Goal: Task Accomplishment & Management: Manage account settings

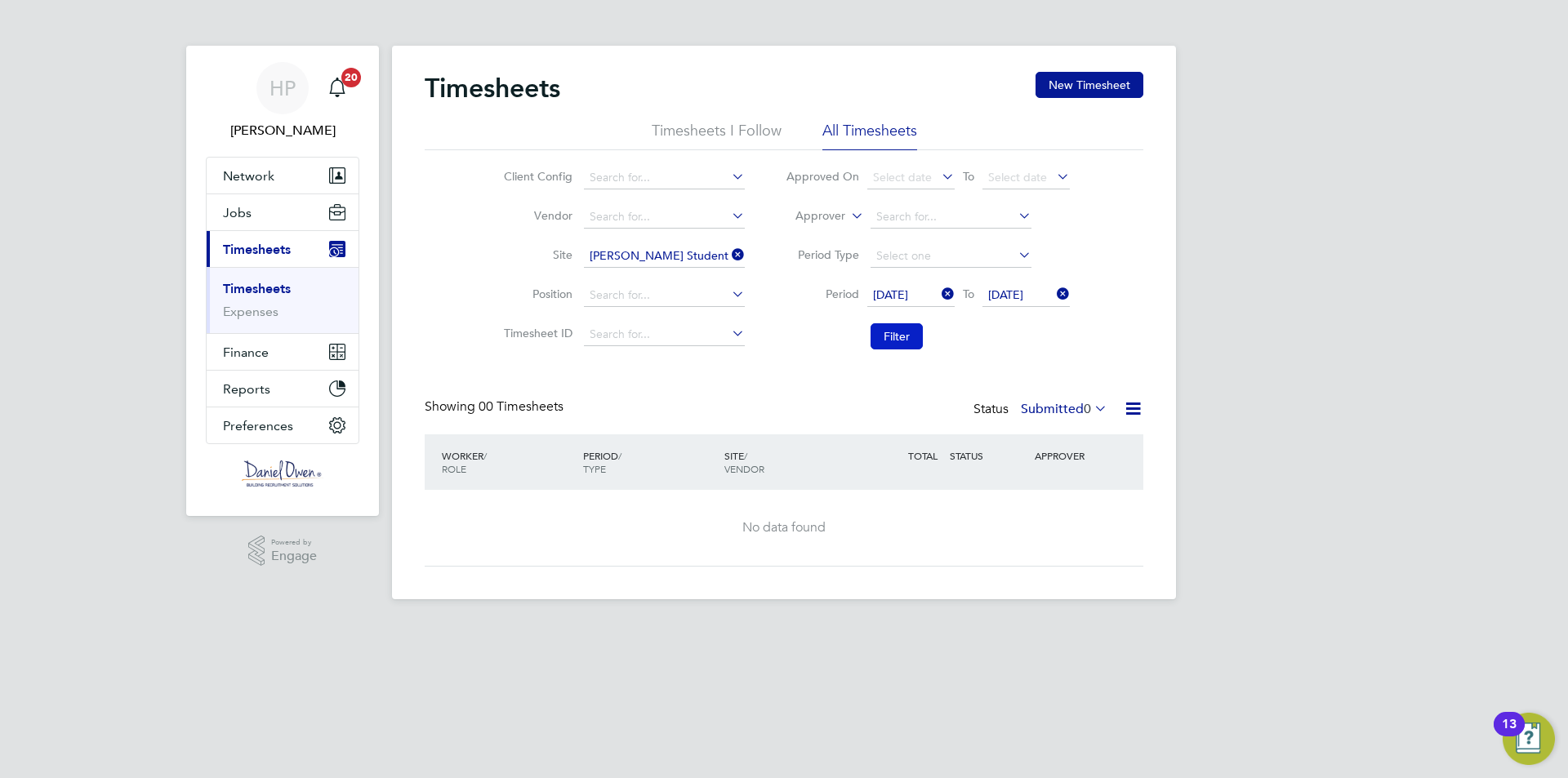
click at [899, 339] on button "Filter" at bounding box center [896, 336] width 52 height 26
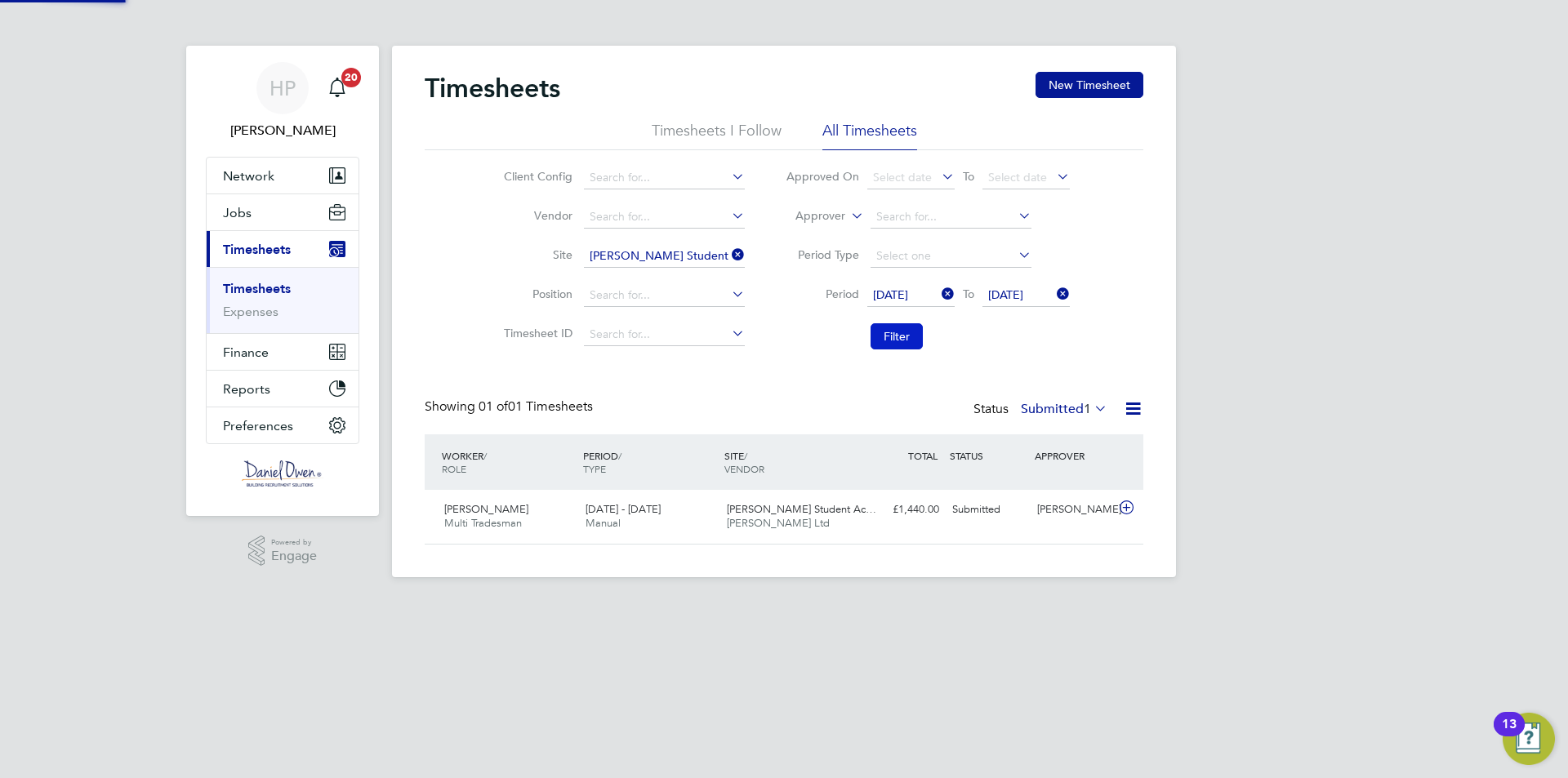
scroll to position [41, 142]
click at [775, 517] on span "[PERSON_NAME] Ltd" at bounding box center [778, 522] width 103 height 14
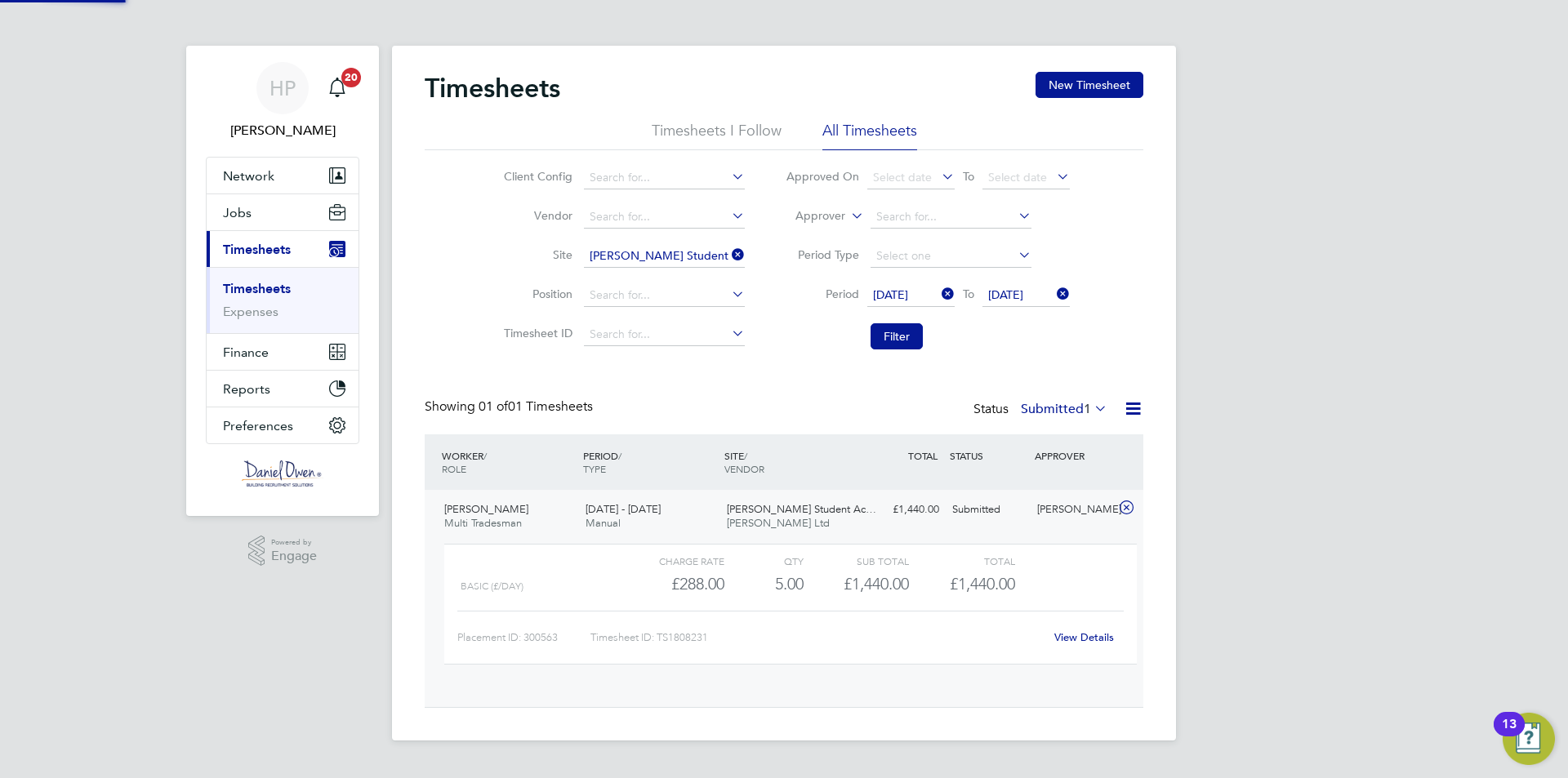
scroll to position [28, 159]
click at [824, 576] on div "£1,440.00" at bounding box center [856, 583] width 106 height 27
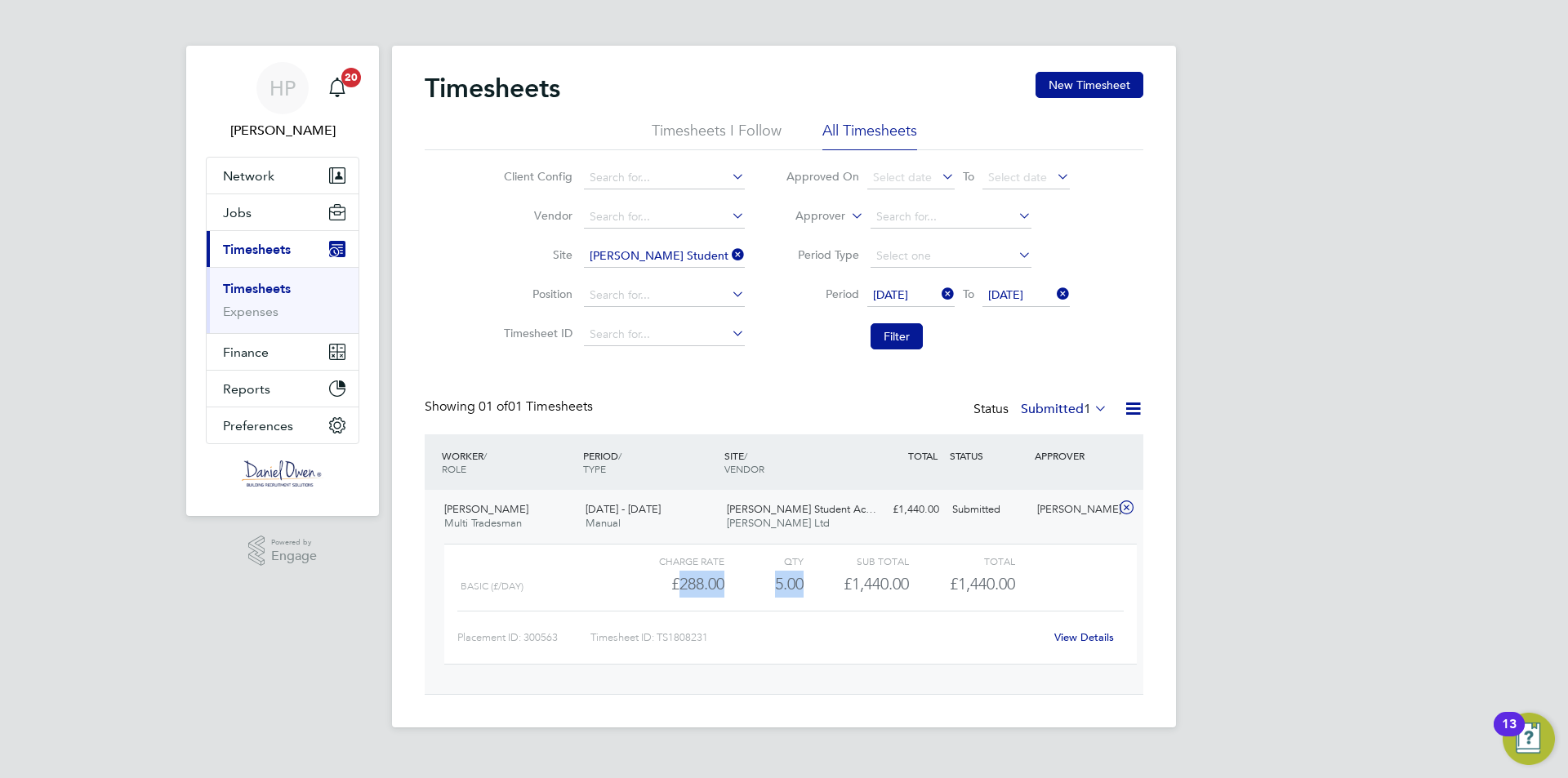
click at [824, 576] on div "£1,440.00" at bounding box center [856, 583] width 106 height 27
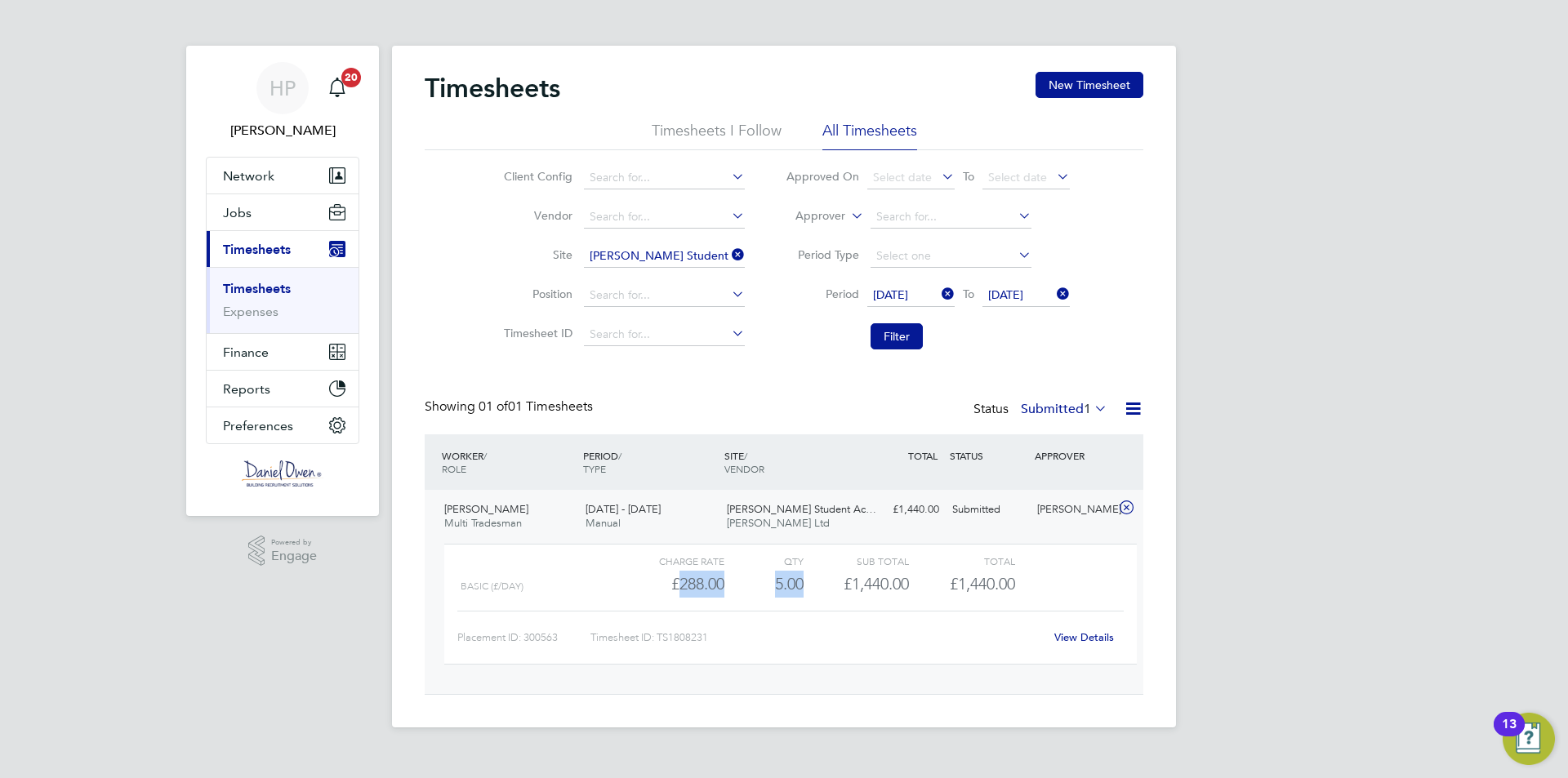
click at [824, 576] on div "£1,440.00" at bounding box center [856, 583] width 106 height 27
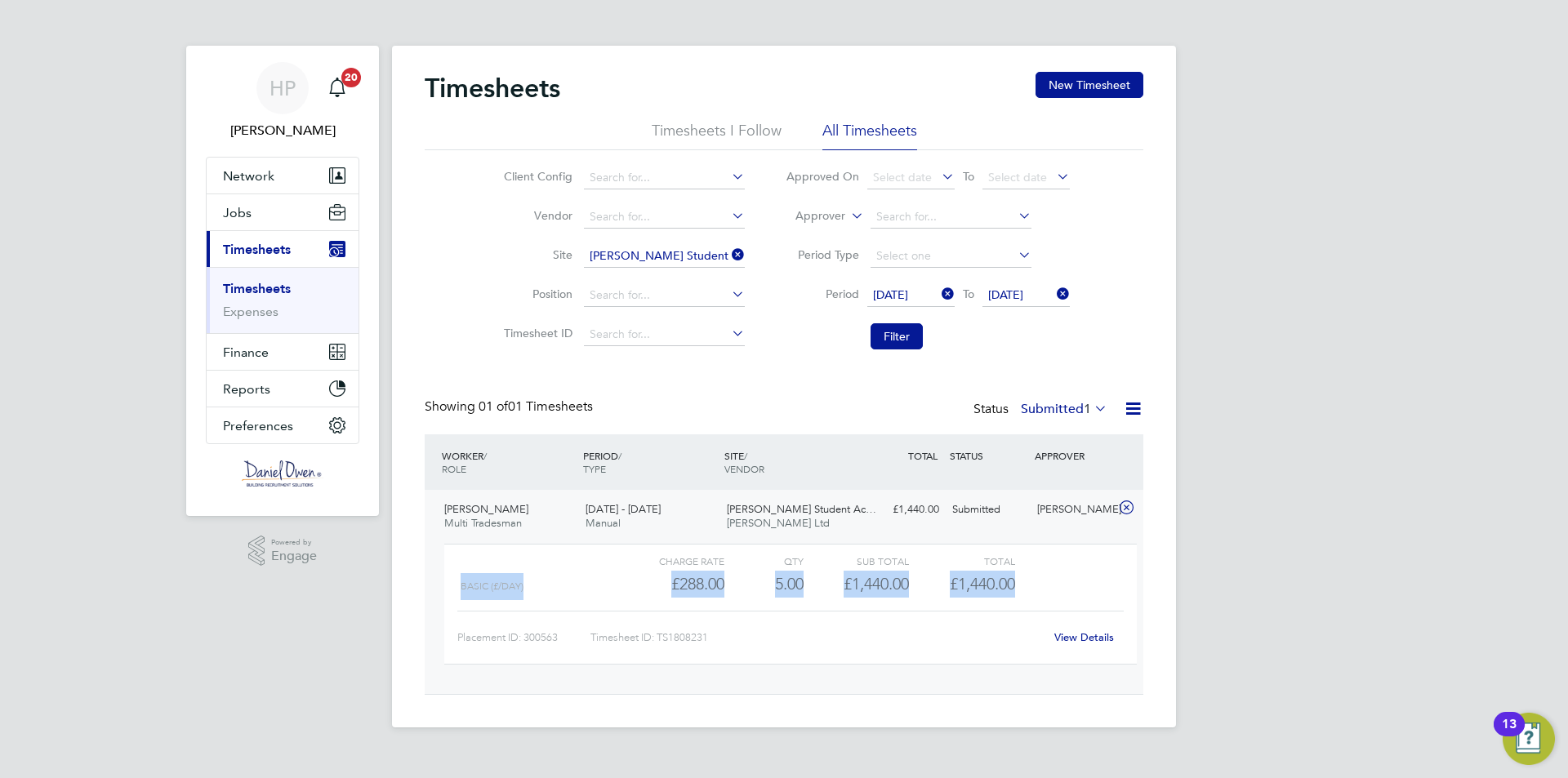
click at [824, 576] on div "£1,440.00" at bounding box center [856, 583] width 106 height 27
click at [796, 564] on div "QTY" at bounding box center [764, 560] width 79 height 19
click at [756, 464] on span "VENDOR" at bounding box center [744, 468] width 40 height 13
click at [765, 551] on div "QTY" at bounding box center [764, 560] width 79 height 19
click at [1097, 642] on link "View Details" at bounding box center [1084, 637] width 60 height 14
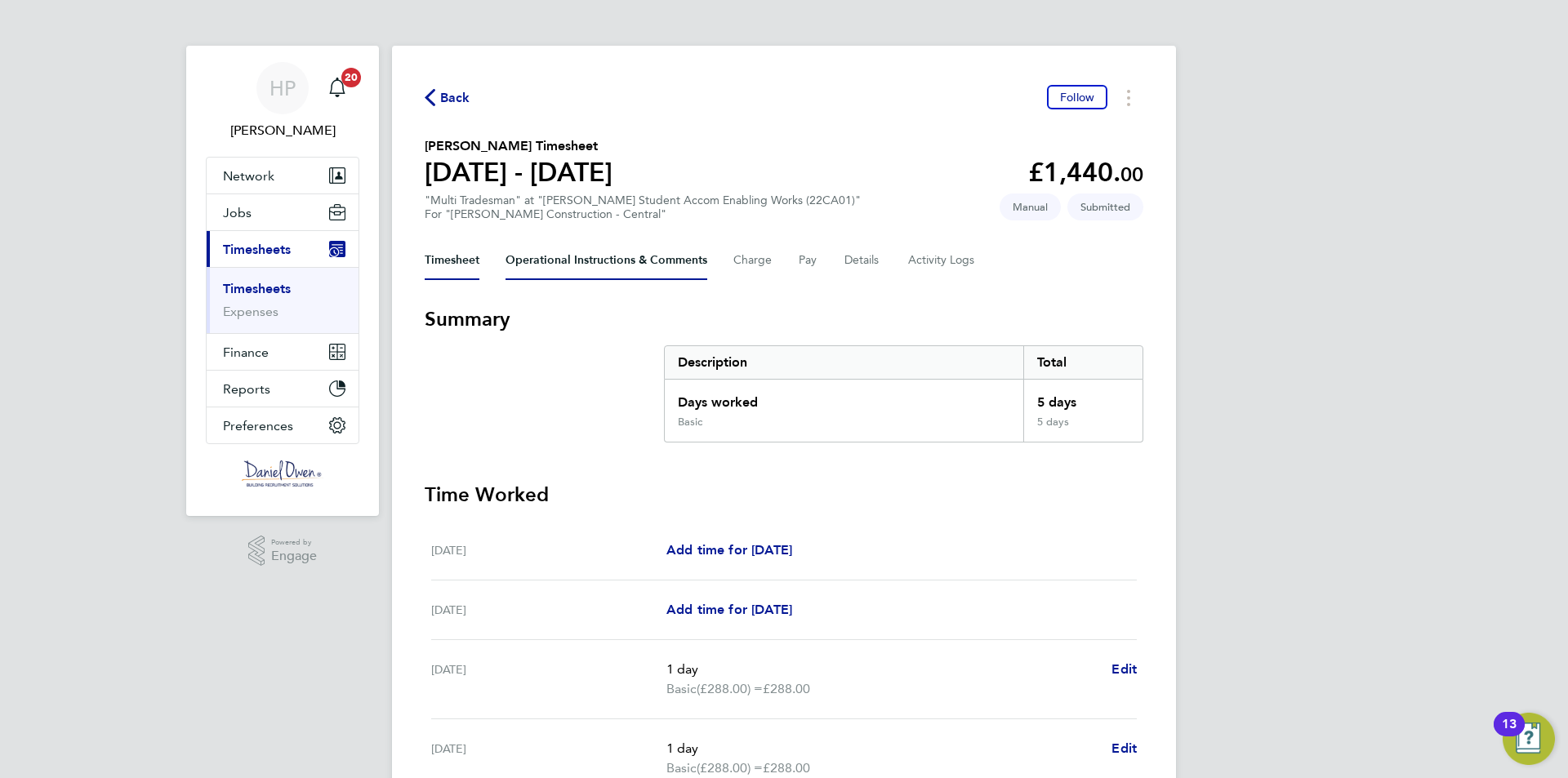
click at [617, 256] on Comments-tab "Operational Instructions & Comments" at bounding box center [606, 260] width 201 height 39
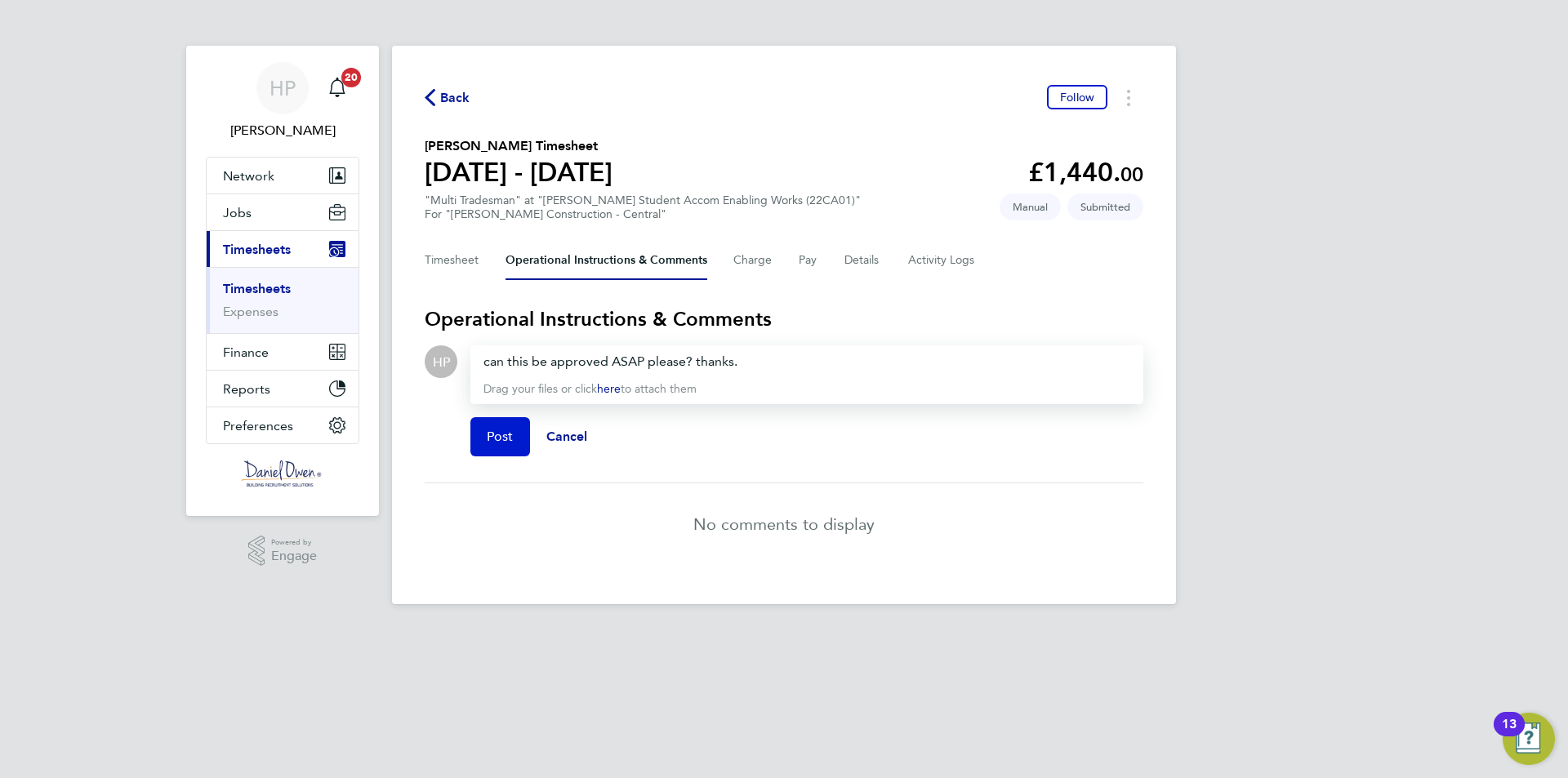
click at [501, 423] on button "Post" at bounding box center [500, 436] width 60 height 39
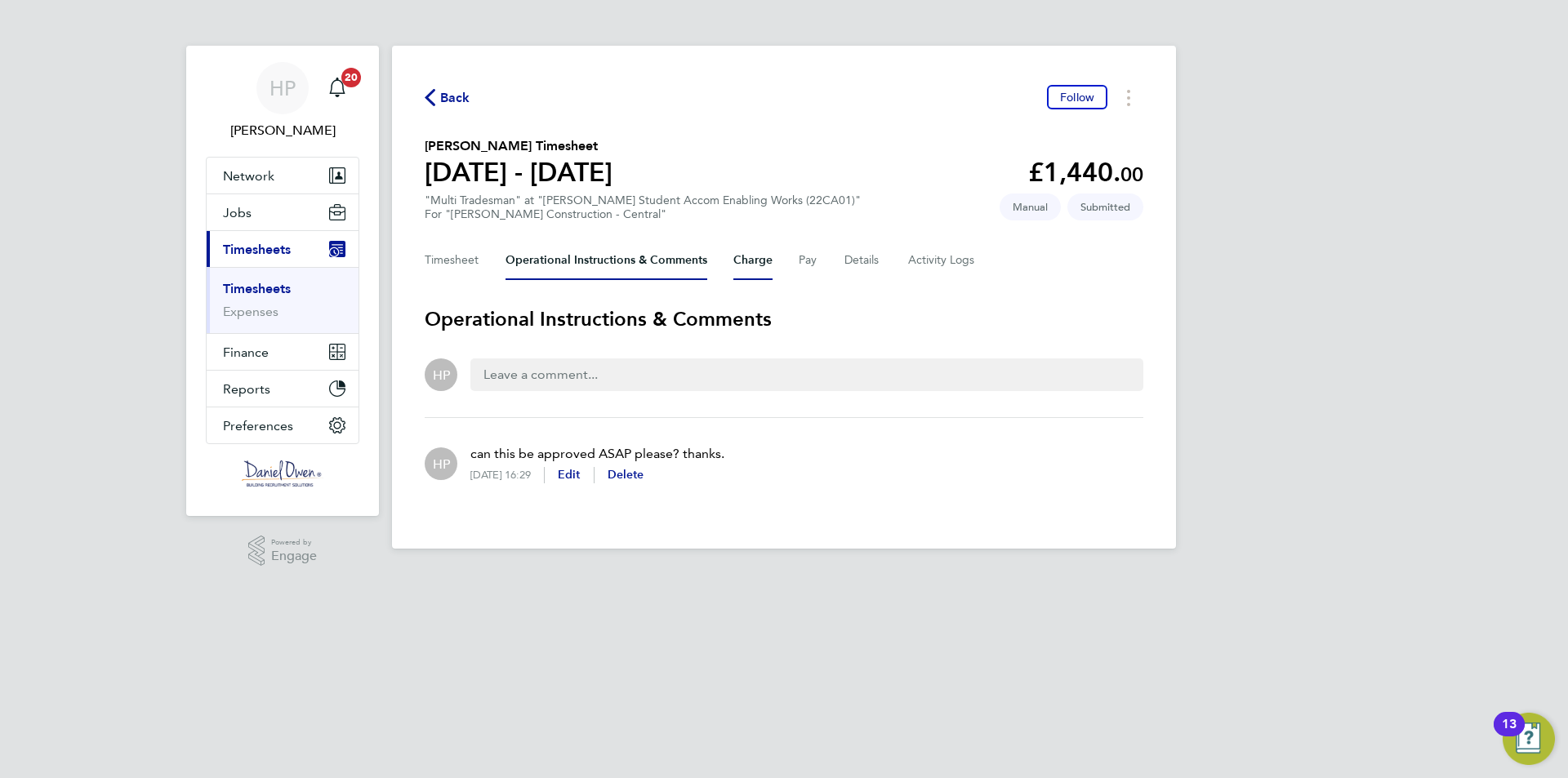
click at [757, 266] on button "Charge" at bounding box center [753, 260] width 40 height 39
